Goal: Task Accomplishment & Management: Use online tool/utility

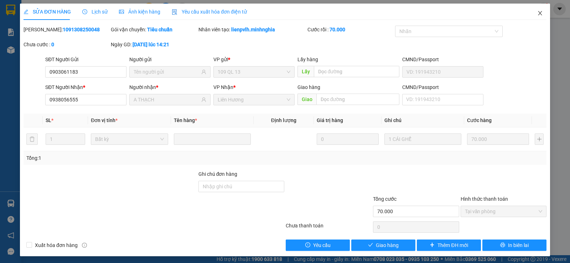
click at [537, 13] on icon "close" at bounding box center [540, 13] width 6 height 6
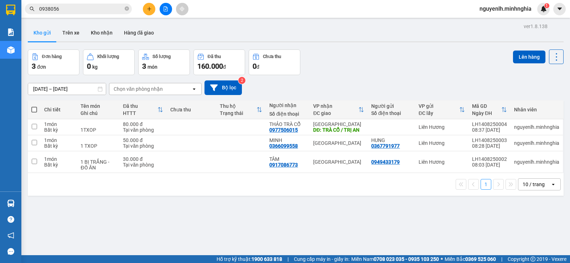
click at [168, 10] on button at bounding box center [165, 9] width 12 height 12
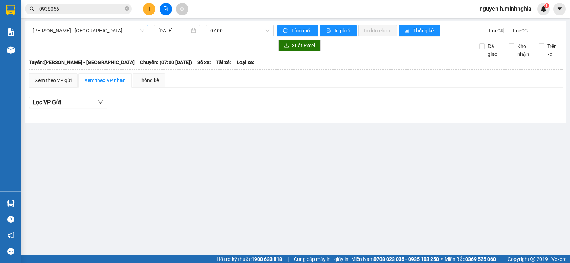
click at [89, 27] on span "[PERSON_NAME] - [GEOGRAPHIC_DATA]" at bounding box center [88, 30] width 111 height 11
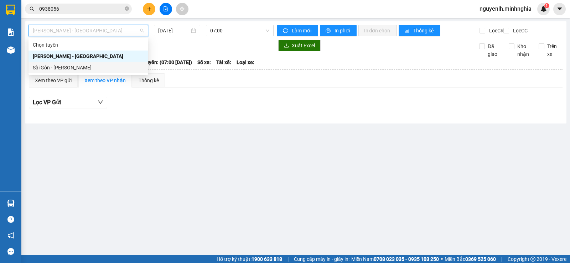
click at [80, 64] on div "Sài Gòn - [PERSON_NAME]" at bounding box center [88, 68] width 111 height 8
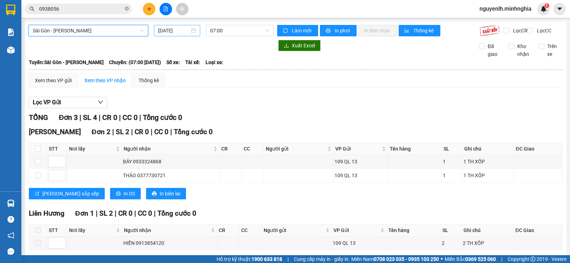
click at [179, 36] on div "[DATE]" at bounding box center [177, 30] width 47 height 11
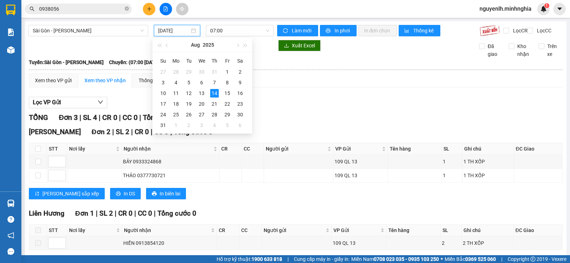
click at [177, 29] on input "[DATE]" at bounding box center [174, 31] width 32 height 8
drag, startPoint x: 201, startPoint y: 91, endPoint x: 241, endPoint y: 34, distance: 69.5
click at [201, 91] on div "13" at bounding box center [201, 93] width 9 height 9
type input "[DATE]"
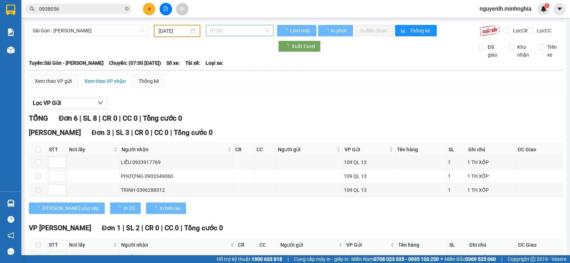
click at [242, 32] on span "07:00" at bounding box center [239, 30] width 59 height 11
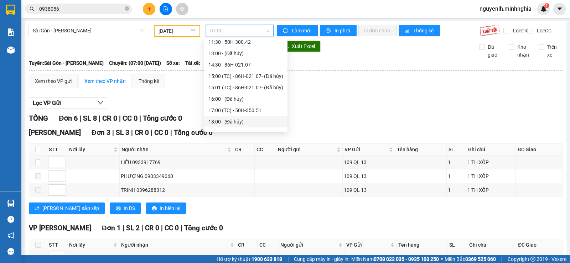
scroll to position [103, 0]
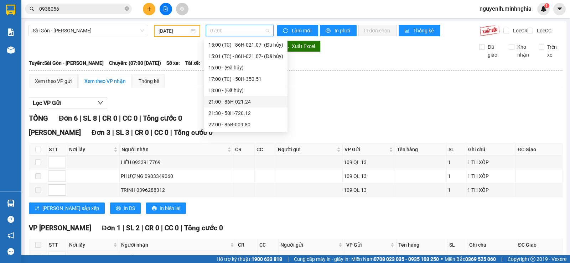
click at [241, 101] on div "21:00 - 86H-021.24" at bounding box center [245, 102] width 75 height 8
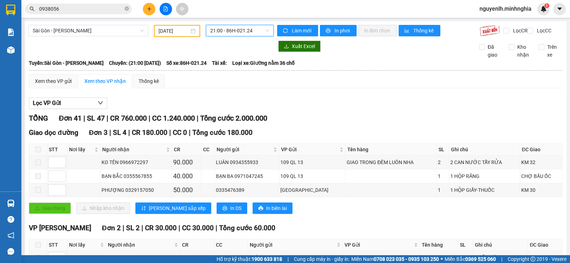
click at [248, 30] on span "21:00 - 86H-021.24" at bounding box center [239, 30] width 59 height 11
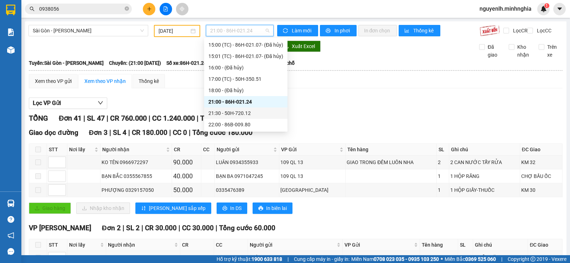
click at [237, 109] on div "21:30 - 50H-720.12" at bounding box center [245, 113] width 83 height 11
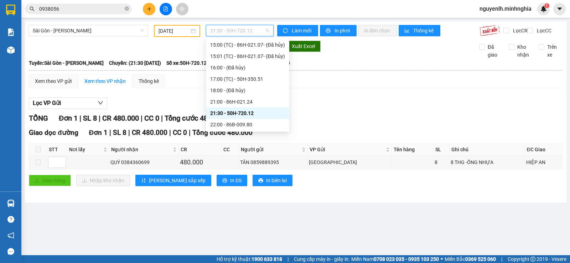
drag, startPoint x: 232, startPoint y: 33, endPoint x: 231, endPoint y: 76, distance: 43.4
click at [231, 33] on span "21:30 - 50H-720.12" at bounding box center [239, 30] width 59 height 11
click at [237, 123] on div "22:00 - 86B-009.80" at bounding box center [247, 125] width 75 height 8
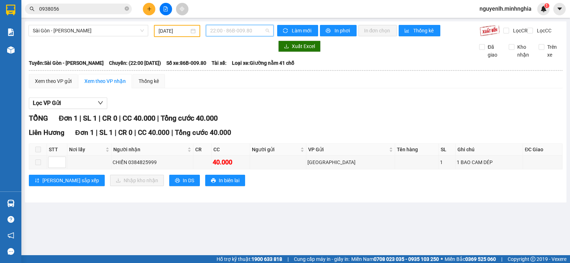
click at [237, 31] on span "22:00 - 86B-009.80" at bounding box center [239, 30] width 59 height 11
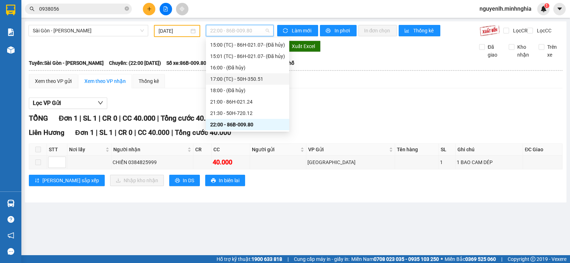
click at [245, 77] on div "17:00 (TC) - 50H-350.51" at bounding box center [247, 79] width 75 height 8
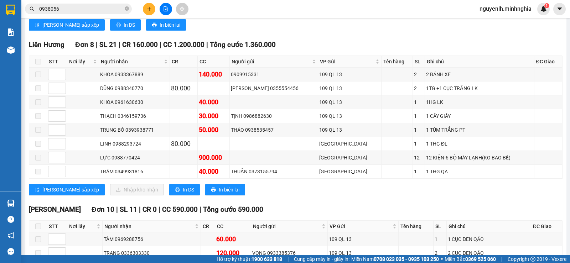
scroll to position [178, 0]
